Goal: Task Accomplishment & Management: Complete application form

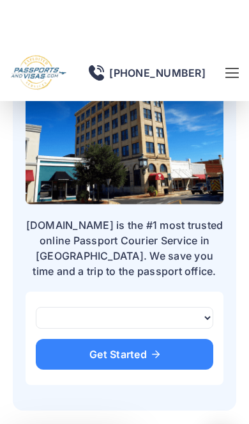
scroll to position [163, 0]
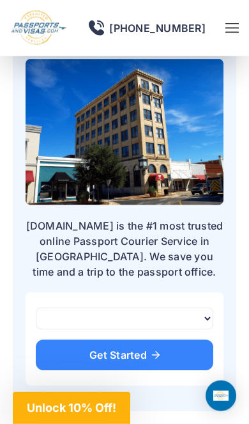
click at [88, 339] on link "Get Started" at bounding box center [125, 354] width 178 height 31
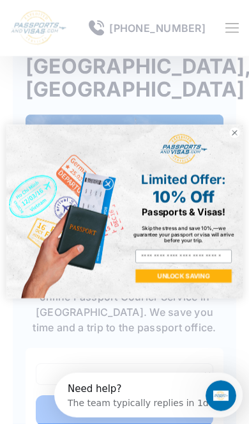
scroll to position [112, 0]
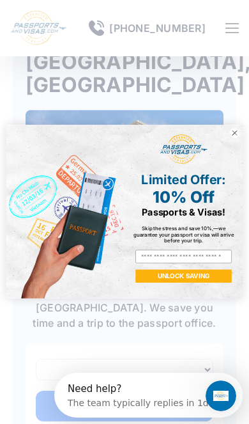
click at [231, 139] on icon "Close dialog" at bounding box center [234, 133] width 11 height 11
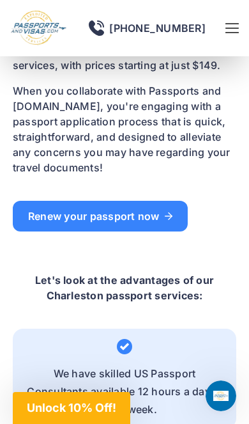
scroll to position [1167, 0]
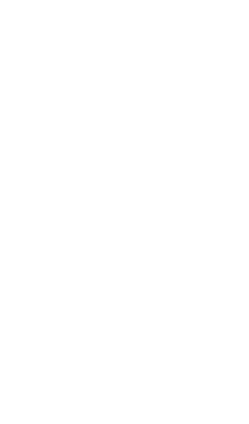
scroll to position [164, 0]
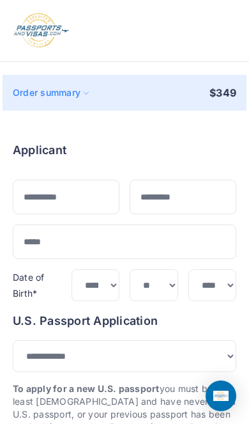
select select "***"
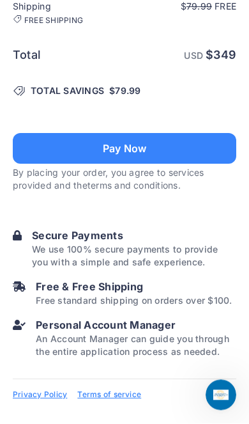
scroll to position [1343, 0]
